Goal: Task Accomplishment & Management: Manage account settings

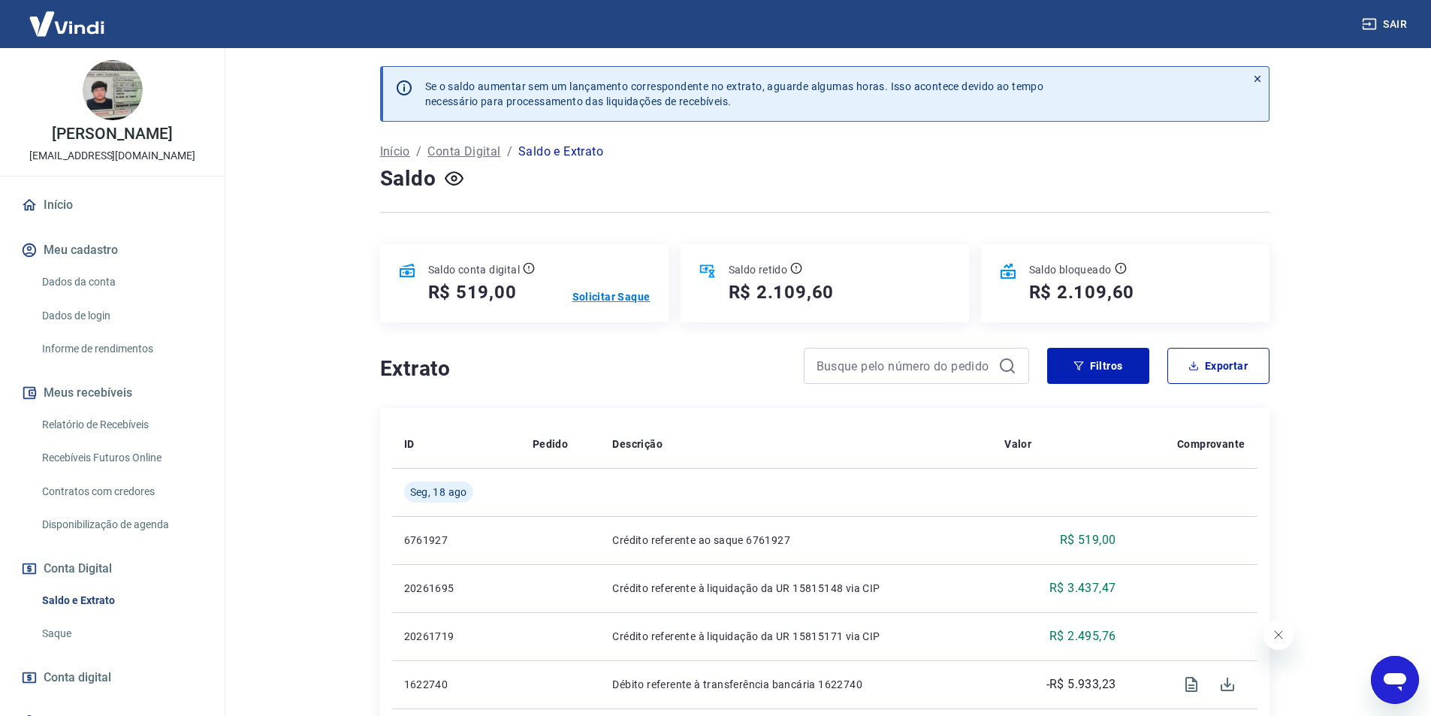
click at [591, 294] on p "Solicitar Saque" at bounding box center [611, 296] width 78 height 15
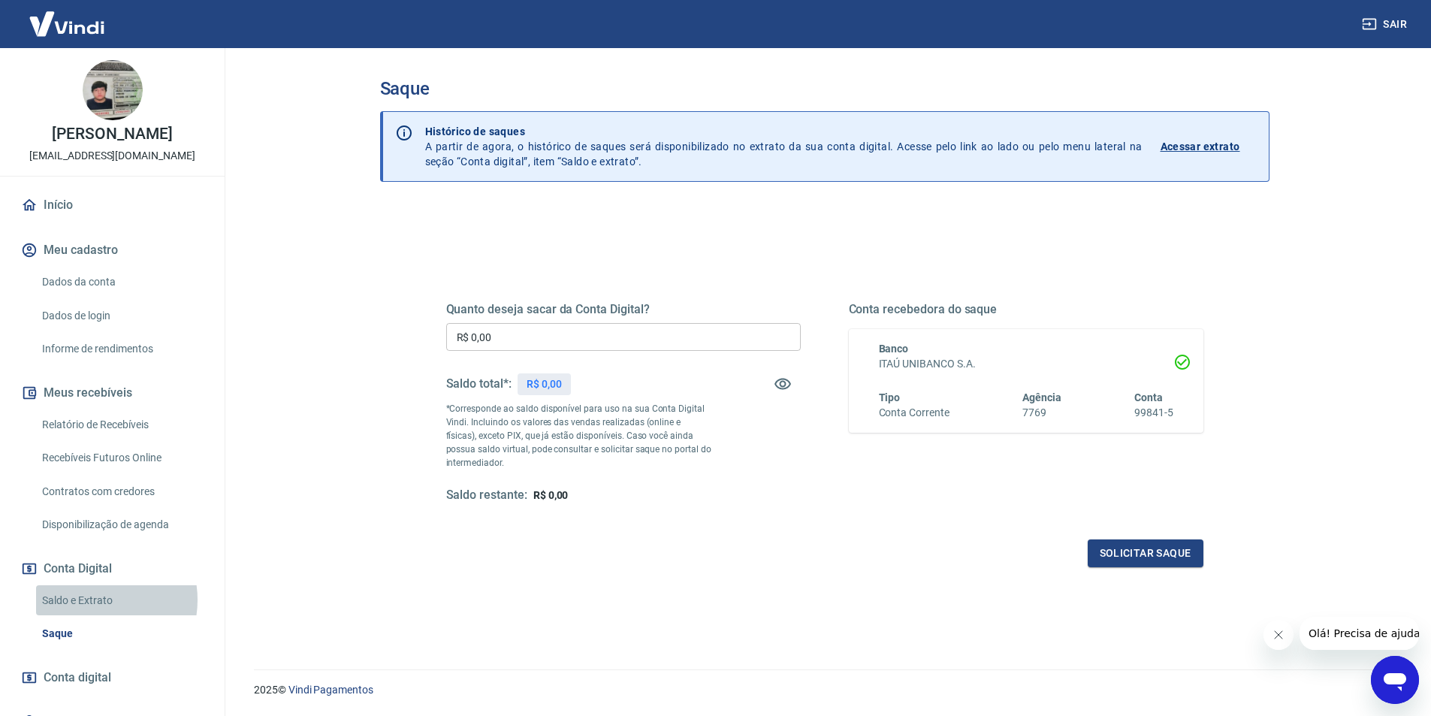
click at [91, 599] on link "Saldo e Extrato" at bounding box center [121, 600] width 170 height 31
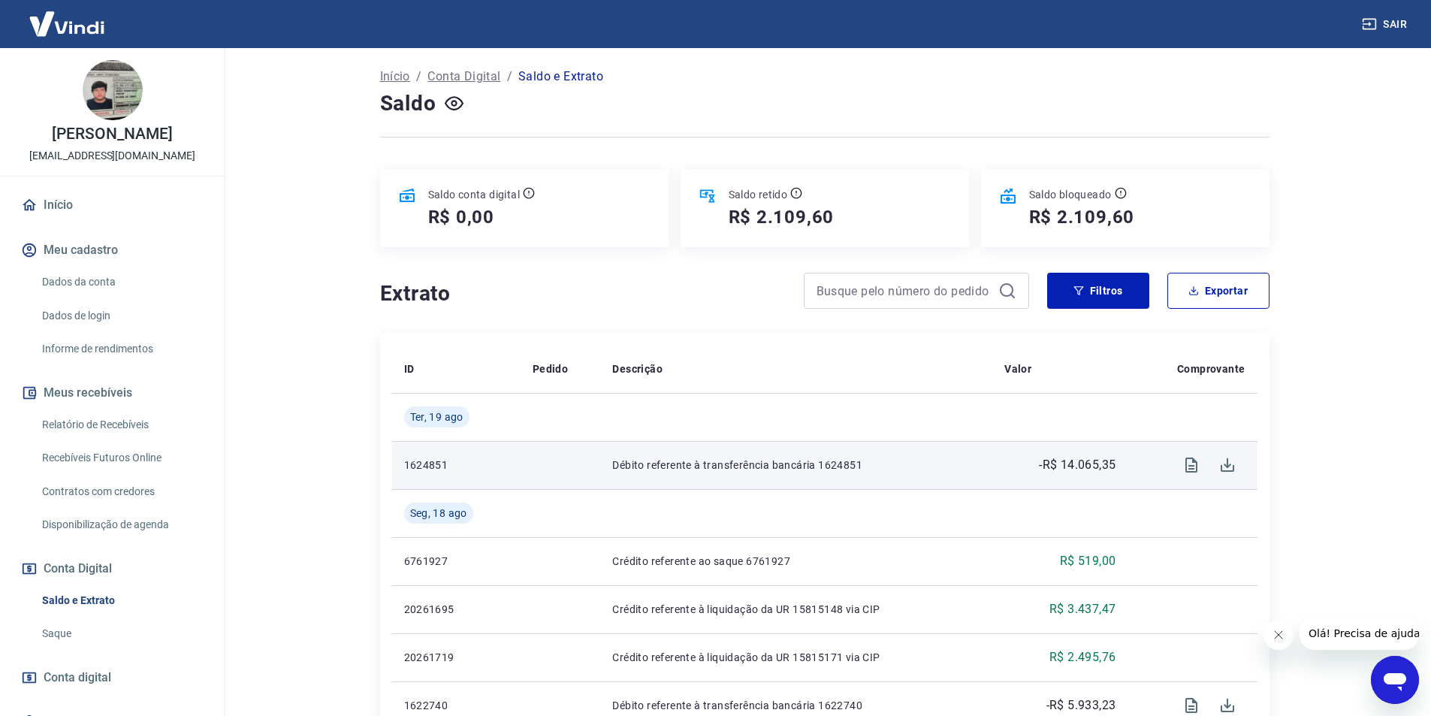
scroll to position [150, 0]
